Goal: Task Accomplishment & Management: Manage account settings

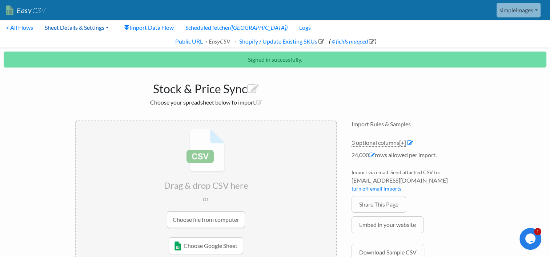
click at [92, 28] on link "Sheet Details & Settings" at bounding box center [77, 27] width 76 height 15
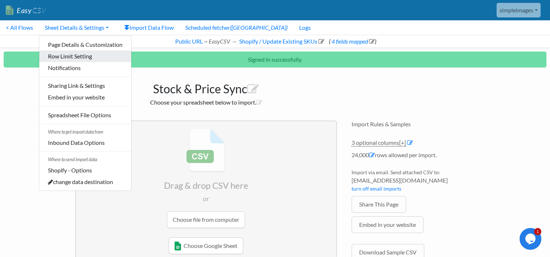
click at [74, 61] on link "Row Limit Setting" at bounding box center [85, 57] width 92 height 12
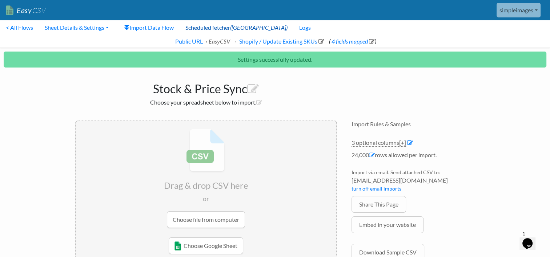
click at [205, 29] on link "Scheduled fetcher (ON)" at bounding box center [237, 27] width 114 height 15
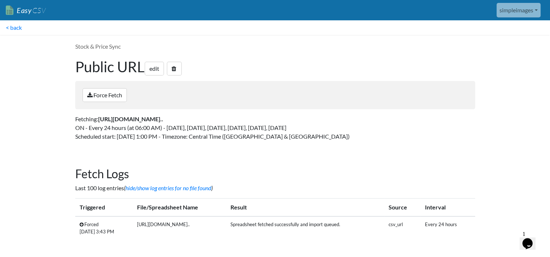
scroll to position [1, 0]
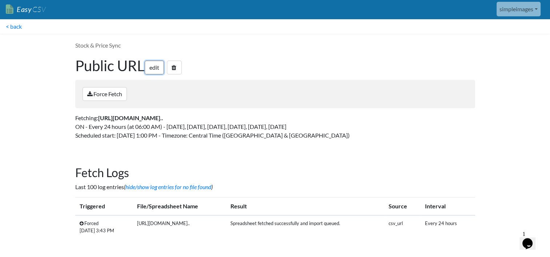
click at [151, 69] on link "edit" at bounding box center [154, 68] width 19 height 14
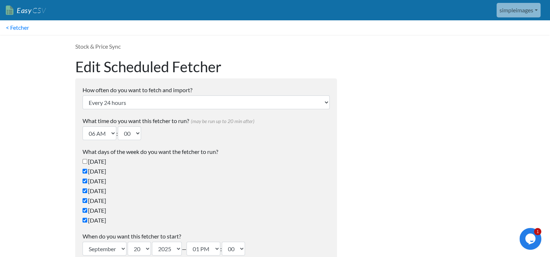
type input "[EMAIL_ADDRESS][DOMAIN_NAME]"
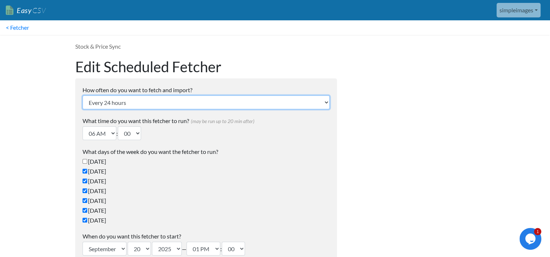
click at [315, 102] on select "Every 24 hours Every 4 hours Every hour Every 10-20 minutes Every 1 week Every …" at bounding box center [206, 103] width 247 height 14
select select "4_hours"
click at [83, 96] on select "Every 24 hours Every 4 hours Every hour Every 10-20 minutes Every 1 week Every …" at bounding box center [206, 103] width 247 height 14
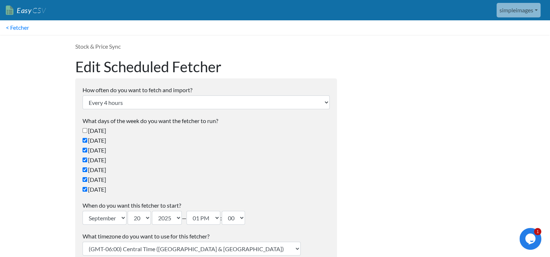
click at [294, 134] on label "Sunday" at bounding box center [206, 130] width 247 height 9
click at [87, 133] on input "Sunday" at bounding box center [85, 130] width 5 height 5
checkbox input "true"
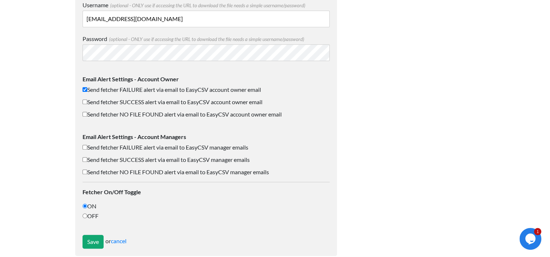
scroll to position [542, 0]
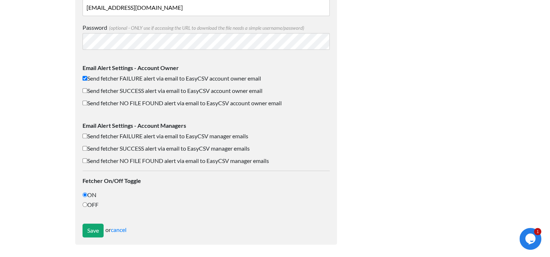
click at [84, 135] on input "Send fetcher FAILURE alert via email to EasyCSV manager emails" at bounding box center [85, 136] width 5 height 5
checkbox input "true"
click at [86, 147] on input "Send fetcher SUCCESS alert via email to EasyCSV manager emails" at bounding box center [85, 148] width 5 height 5
checkbox input "true"
click at [95, 226] on input "Save" at bounding box center [93, 231] width 21 height 14
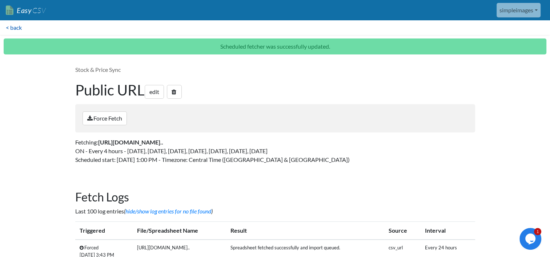
click at [17, 27] on link "< back" at bounding box center [14, 27] width 28 height 15
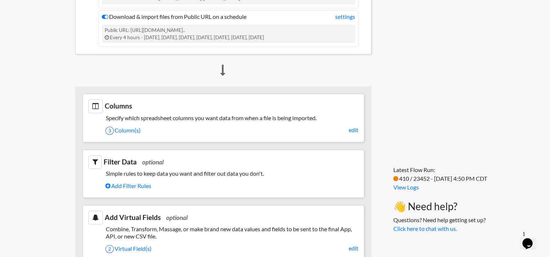
scroll to position [254, 0]
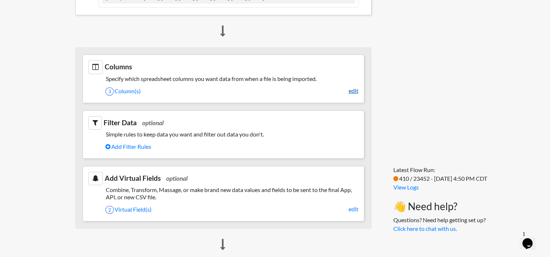
click at [353, 92] on link "edit" at bounding box center [354, 91] width 10 height 9
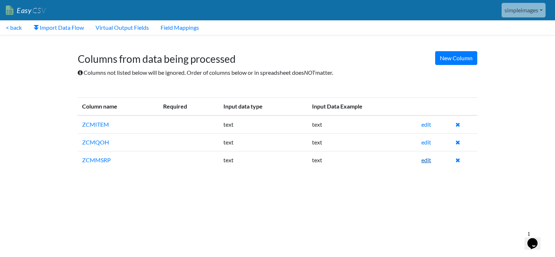
click at [426, 160] on link "edit" at bounding box center [427, 160] width 10 height 7
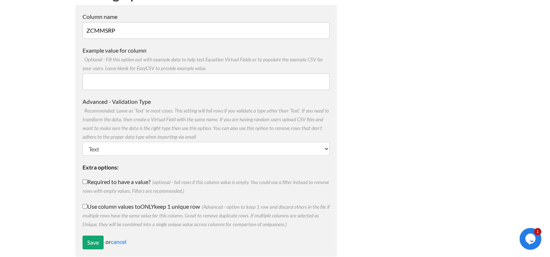
scroll to position [70, 0]
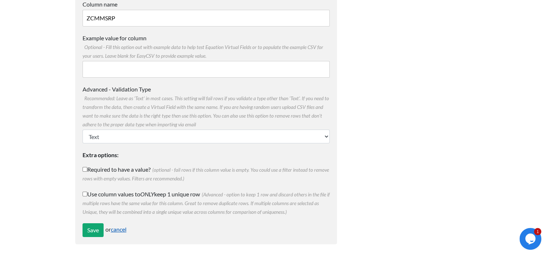
click at [124, 230] on link "cancel" at bounding box center [119, 229] width 16 height 7
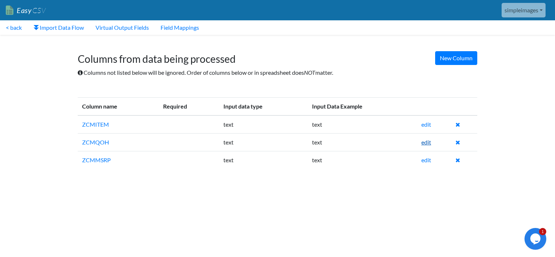
click at [423, 142] on link "edit" at bounding box center [427, 142] width 10 height 7
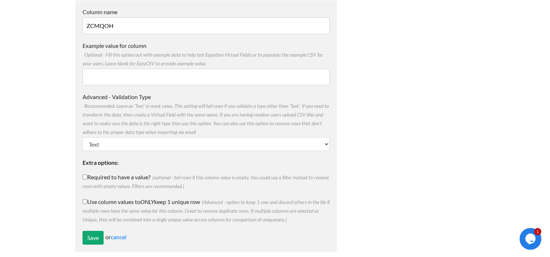
scroll to position [70, 0]
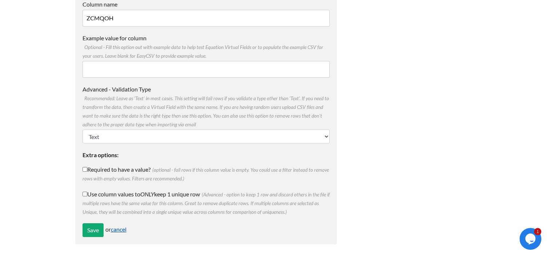
click at [124, 228] on link "cancel" at bounding box center [119, 229] width 16 height 7
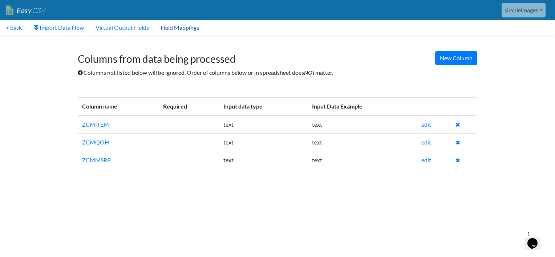
click at [179, 29] on link "Field Mappings" at bounding box center [180, 27] width 50 height 15
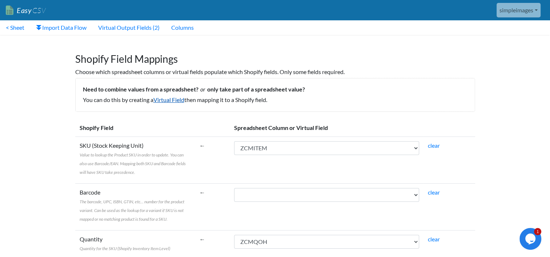
click at [173, 100] on link "Virtual Field" at bounding box center [168, 99] width 31 height 7
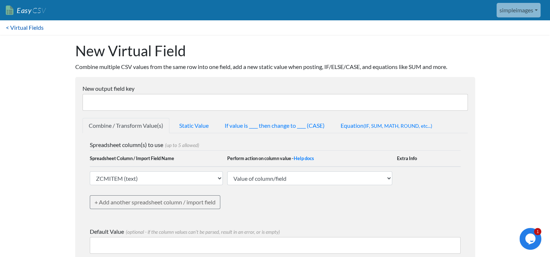
click at [16, 31] on link "< Virtual Fields" at bounding box center [24, 27] width 49 height 15
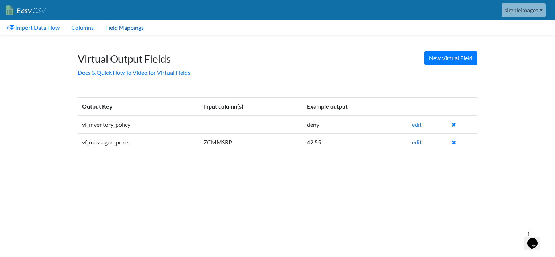
click at [122, 30] on link "Field Mappings" at bounding box center [125, 27] width 50 height 15
click at [414, 142] on link "edit" at bounding box center [417, 142] width 10 height 7
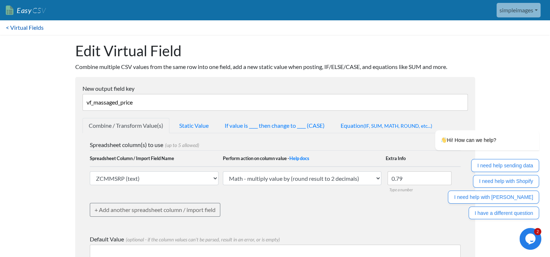
click at [37, 29] on link "< Virtual Fields" at bounding box center [24, 27] width 49 height 15
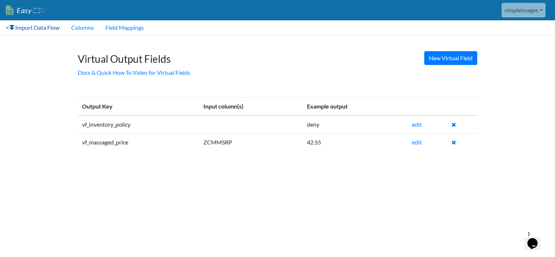
click at [5, 28] on link "< Import Data Flow" at bounding box center [32, 27] width 65 height 15
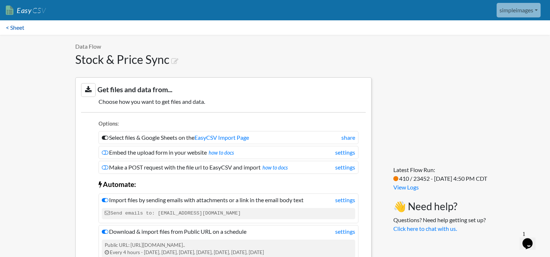
click at [20, 28] on link "< Sheet" at bounding box center [15, 27] width 30 height 15
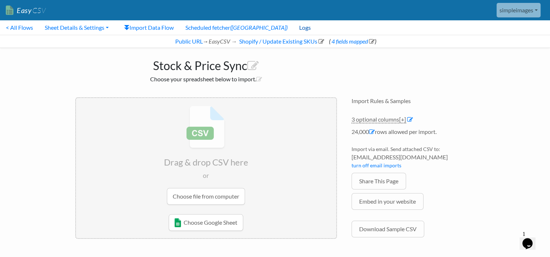
click at [293, 28] on link "Logs" at bounding box center [304, 27] width 23 height 15
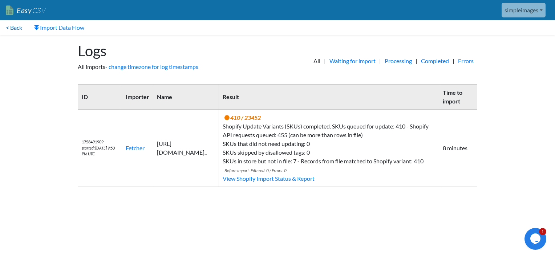
click at [15, 29] on link "< Back" at bounding box center [14, 27] width 28 height 15
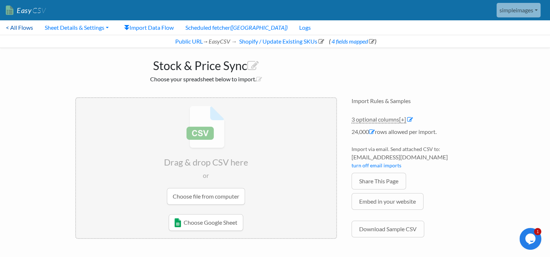
click at [17, 27] on link "< All Flows" at bounding box center [19, 27] width 39 height 15
